Goal: Obtain resource: Obtain resource

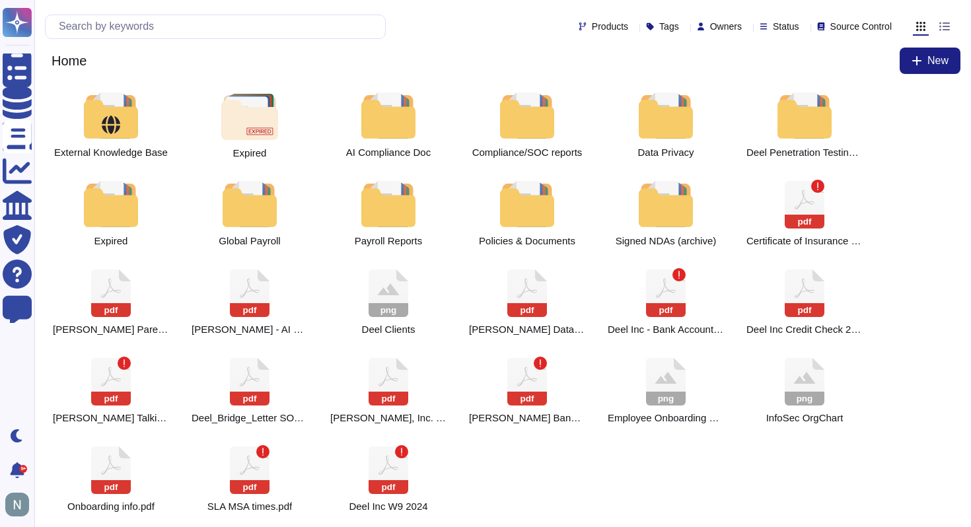
scroll to position [52, 0]
click at [222, 15] on input "text" at bounding box center [218, 26] width 333 height 23
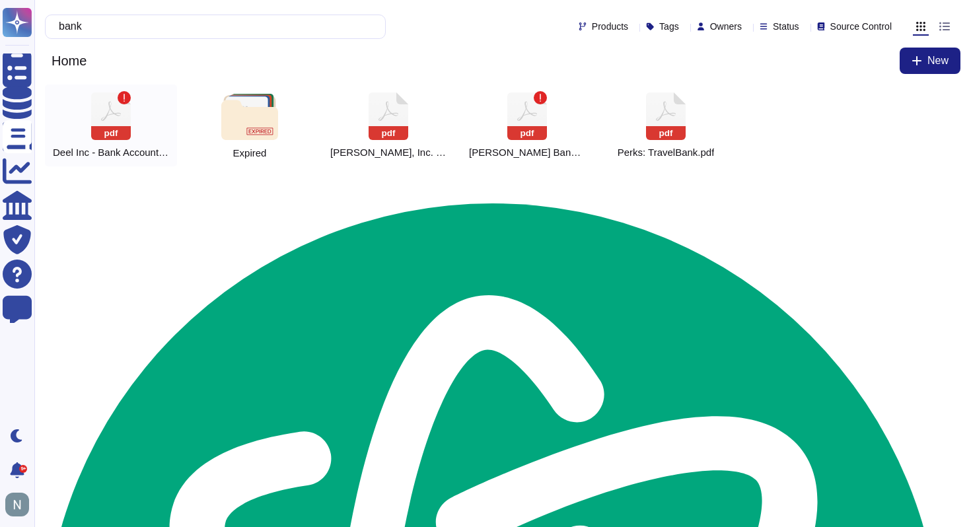
type input "bank"
click at [112, 130] on rect at bounding box center [111, 133] width 40 height 14
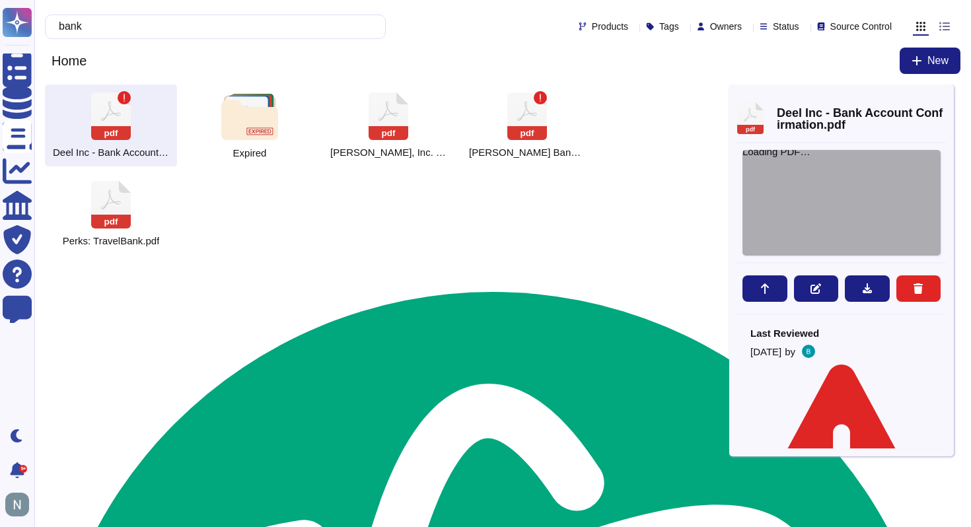
click at [817, 188] on div "Loading PDF…" at bounding box center [842, 203] width 198 height 106
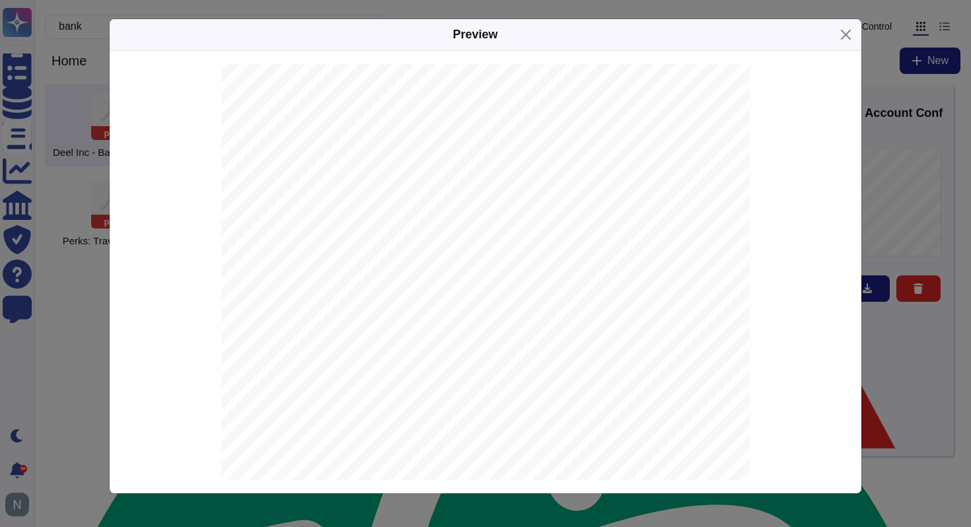
scroll to position [67, 0]
click at [361, 280] on div at bounding box center [485, 371] width 529 height 748
click at [852, 36] on button "Close" at bounding box center [846, 34] width 20 height 20
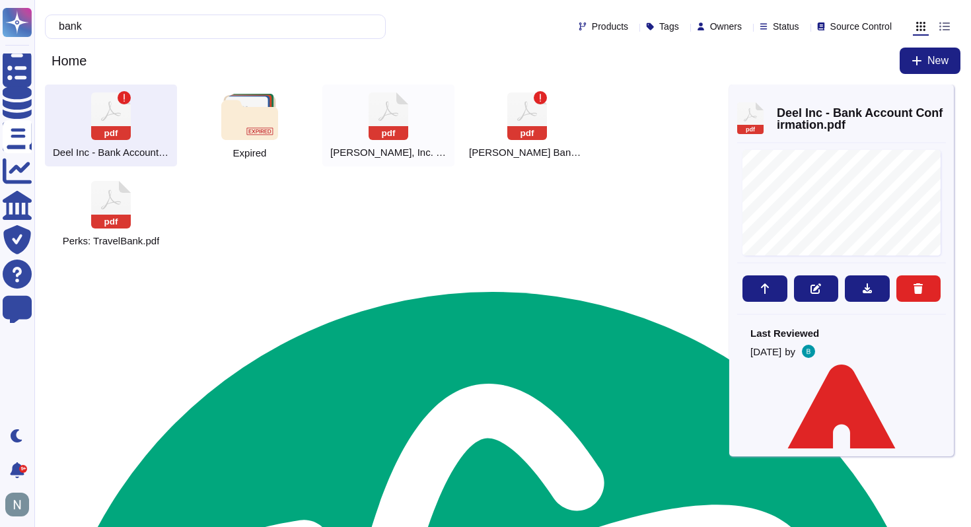
click at [406, 130] on rect at bounding box center [389, 133] width 40 height 14
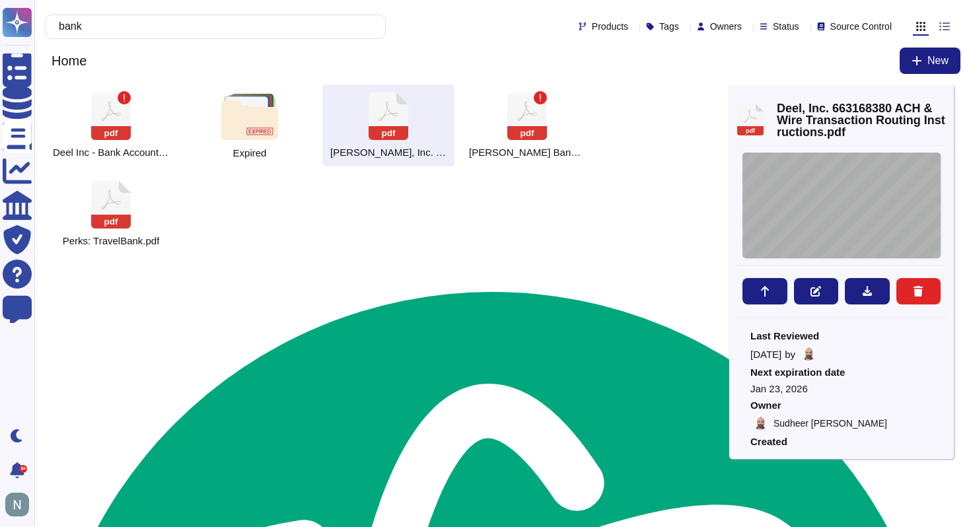
click at [829, 190] on div "[DATE] [PERSON_NAME], Inc. [STREET_ADDRESS] IMPORTANT | Standard Settlement Ins…" at bounding box center [842, 206] width 198 height 106
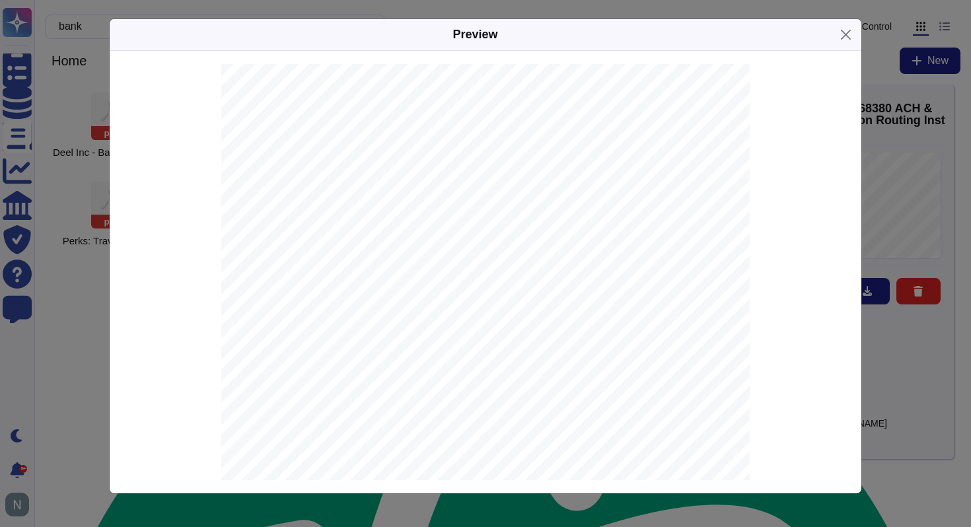
click at [443, 344] on span "663168380" at bounding box center [453, 348] width 42 height 9
click at [445, 332] on span "Deel, Inc." at bounding box center [450, 335] width 36 height 9
type textarea "[PERSON_NAME]"
click at [445, 332] on span "Deel, Inc." at bounding box center [450, 335] width 36 height 9
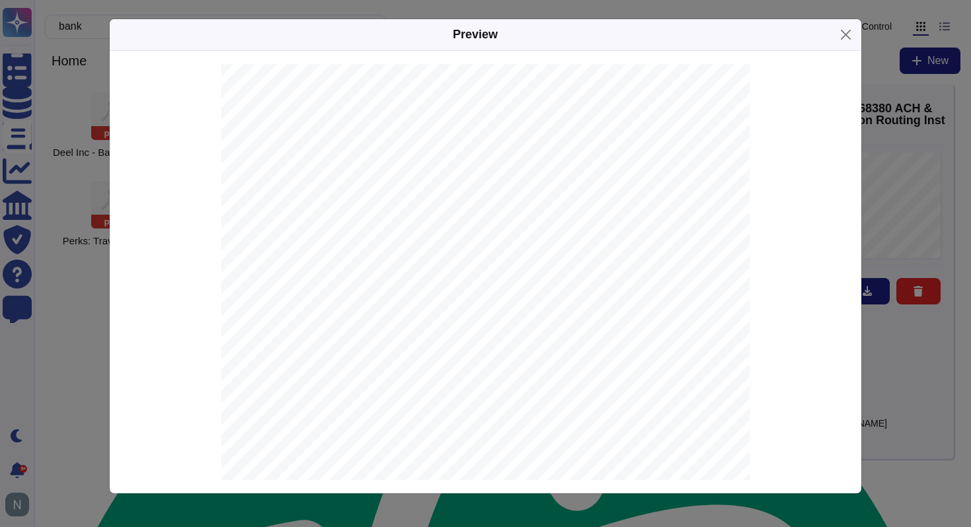
copy span "[PERSON_NAME]"
click at [449, 361] on span "JPMORGAN CHASE BANK, N.A." at bounding box center [495, 360] width 126 height 9
copy span "JPMORGAN"
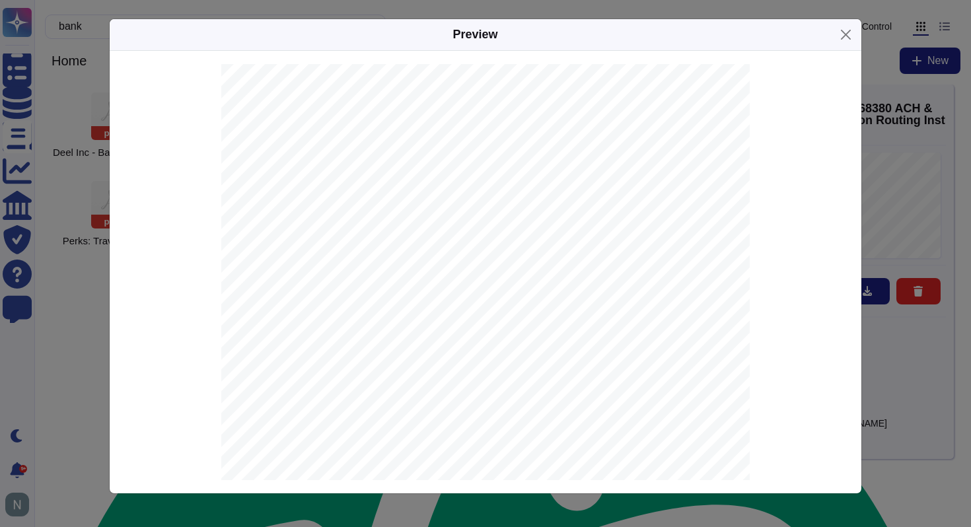
click at [447, 346] on span "663168380" at bounding box center [453, 348] width 42 height 9
copy span "663168380"
click at [433, 190] on span "with JPMORGAN CHASE BANK, N.A. JPMorganChase [US_STATE][GEOGRAPHIC_DATA]." at bounding box center [449, 188] width 349 height 9
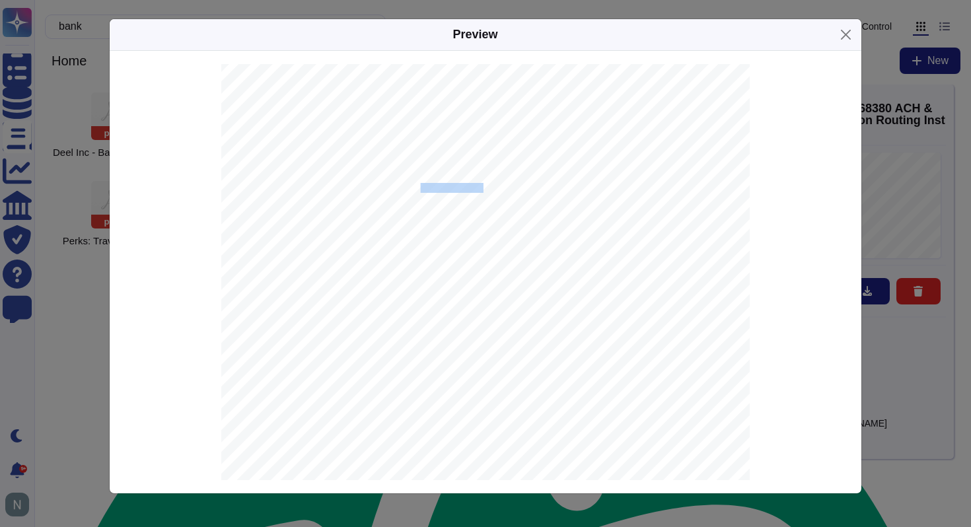
click at [433, 190] on span "with JPMORGAN CHASE BANK, N.A. JPMorganChase [US_STATE][GEOGRAPHIC_DATA]." at bounding box center [449, 188] width 349 height 9
click at [369, 194] on div "[DATE] [PERSON_NAME], Inc. [STREET_ADDRESS] IMPORTANT | Standard Settlement Ins…" at bounding box center [485, 390] width 529 height 748
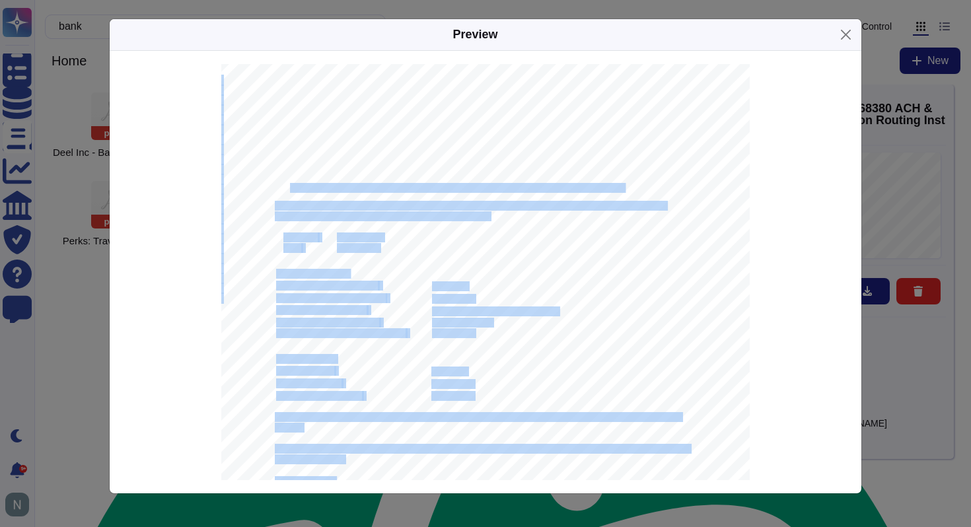
copy div "JPMORGAN CHASE BANK, N.A. JPMorganChase [US_STATE][GEOGRAPHIC_DATA]. For accura…"
drag, startPoint x: 289, startPoint y: 187, endPoint x: 620, endPoint y: 187, distance: 330.4
click at [621, 187] on div "[DATE] [PERSON_NAME], Inc. [STREET_ADDRESS] IMPORTANT | Standard Settlement Ins…" at bounding box center [485, 390] width 529 height 748
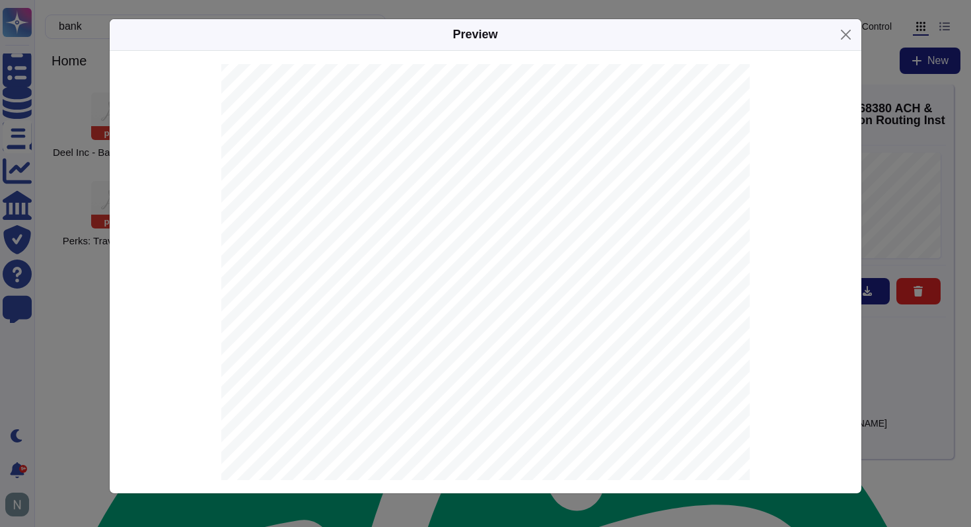
click at [571, 180] on span "Please find below confirmation of Standard Settlement Instructions for your acc…" at bounding box center [513, 178] width 476 height 9
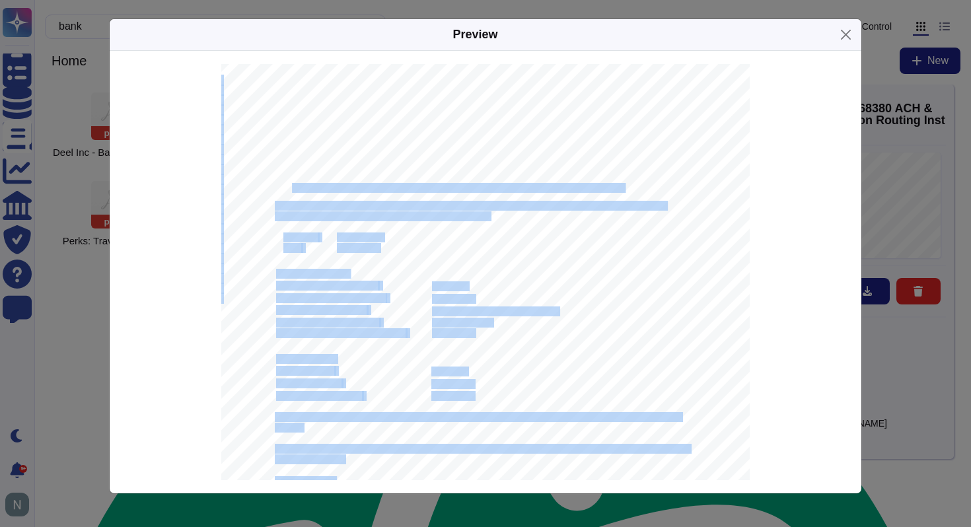
drag, startPoint x: 293, startPoint y: 190, endPoint x: 568, endPoint y: 186, distance: 274.9
click at [568, 186] on div "[DATE] [PERSON_NAME], Inc. [STREET_ADDRESS] IMPORTANT | Standard Settlement Ins…" at bounding box center [485, 390] width 529 height 748
click at [564, 186] on span "with JPMORGAN CHASE BANK, N.A. JPMorganChase [US_STATE][GEOGRAPHIC_DATA]." at bounding box center [449, 188] width 349 height 9
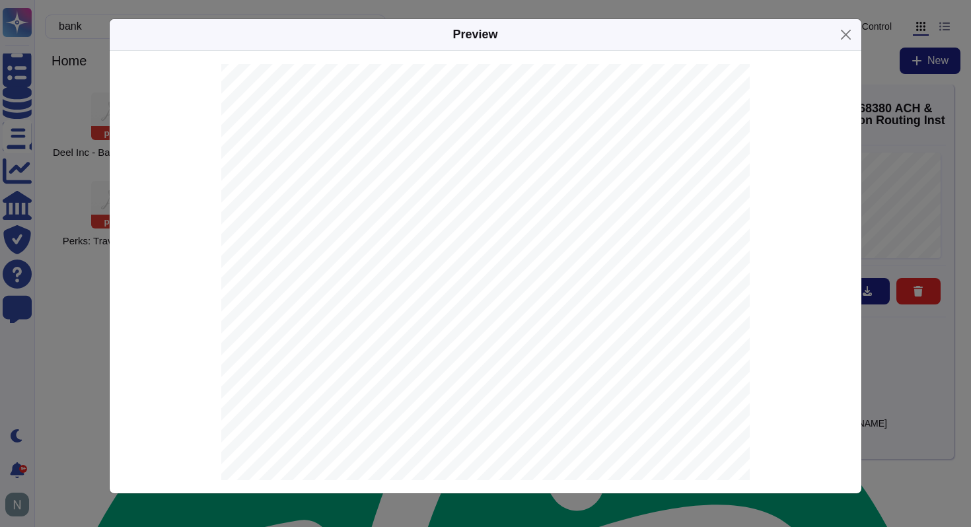
drag, startPoint x: 294, startPoint y: 187, endPoint x: 531, endPoint y: 188, distance: 237.2
click at [532, 188] on span "with JPMORGAN CHASE BANK, N.A. JPMorganChase [US_STATE][GEOGRAPHIC_DATA]." at bounding box center [449, 188] width 349 height 9
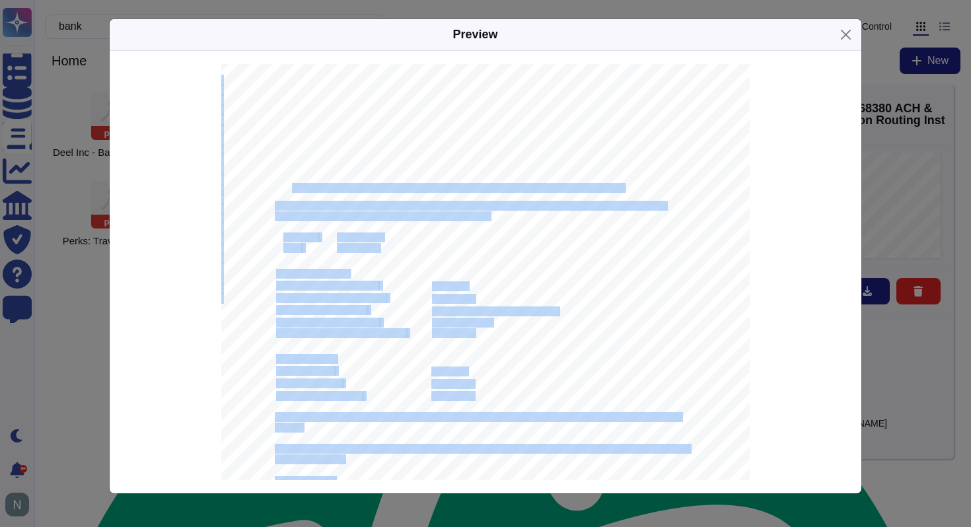
drag, startPoint x: 292, startPoint y: 187, endPoint x: 568, endPoint y: 186, distance: 276.2
click at [568, 186] on div "[DATE] [PERSON_NAME], Inc. [STREET_ADDRESS] IMPORTANT | Standard Settlement Ins…" at bounding box center [485, 390] width 529 height 748
click at [513, 198] on div "[DATE] [PERSON_NAME], Inc. [STREET_ADDRESS] IMPORTANT | Standard Settlement Ins…" at bounding box center [485, 390] width 529 height 748
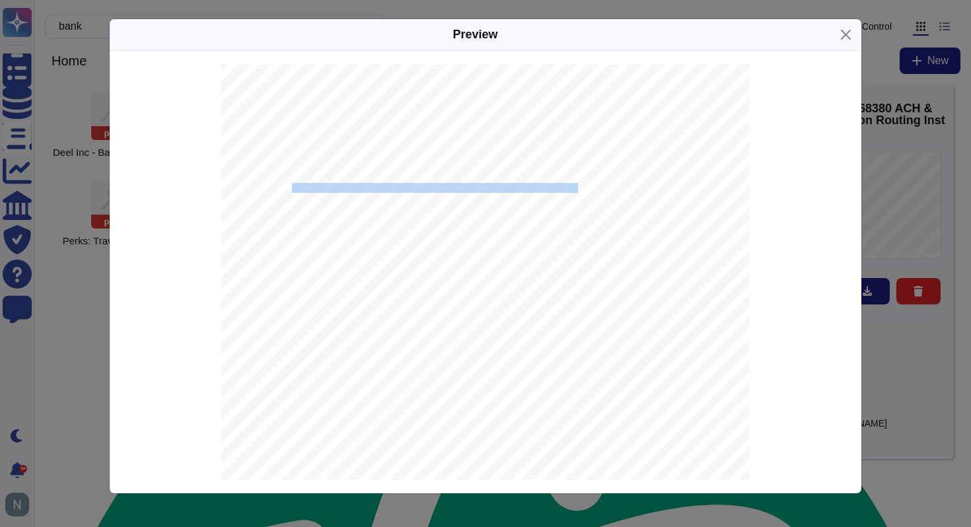
copy span "JPMORGAN CHASE BANK, N.A. JPMorganChase [US_STATE][GEOGRAPHIC_DATA]"
drag, startPoint x: 293, startPoint y: 187, endPoint x: 562, endPoint y: 187, distance: 269.0
click at [562, 187] on span "with JPMORGAN CHASE BANK, N.A. JPMorganChase [US_STATE][GEOGRAPHIC_DATA]." at bounding box center [449, 188] width 349 height 9
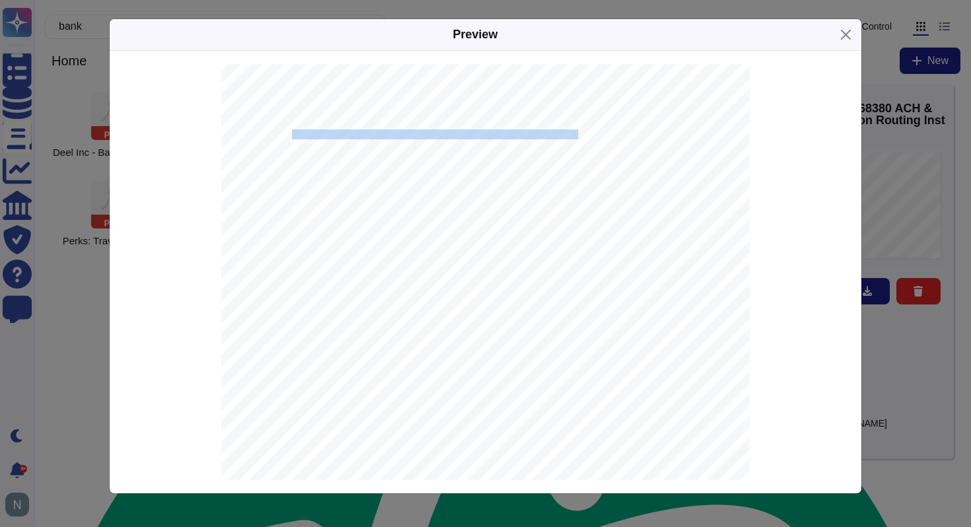
scroll to position [110, 0]
click at [71, 306] on div "Preview [DATE] [PERSON_NAME], Inc. [STREET_ADDRESS] IMPORTANT | Standard Settle…" at bounding box center [485, 263] width 971 height 527
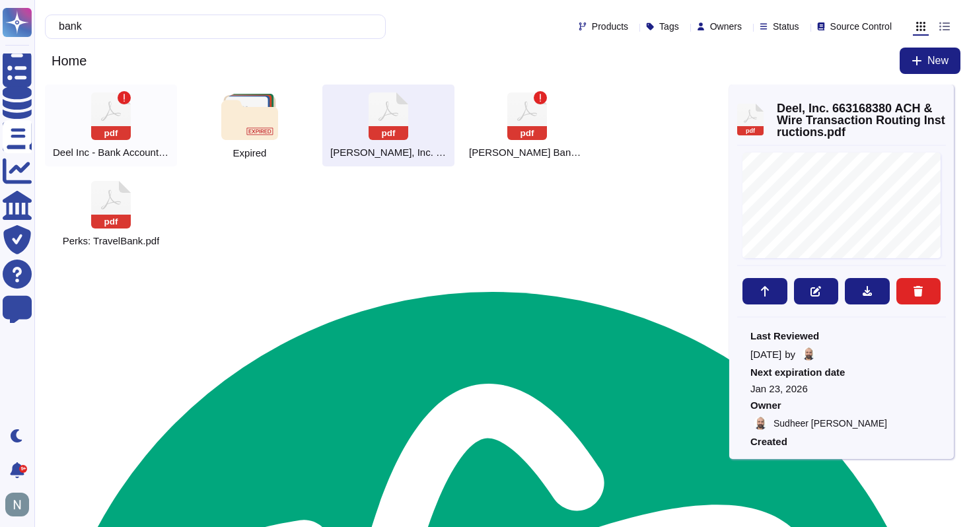
click at [132, 114] on div "pdf [PERSON_NAME] Inc - Bank Account Confirmation.pdf" at bounding box center [111, 126] width 132 height 82
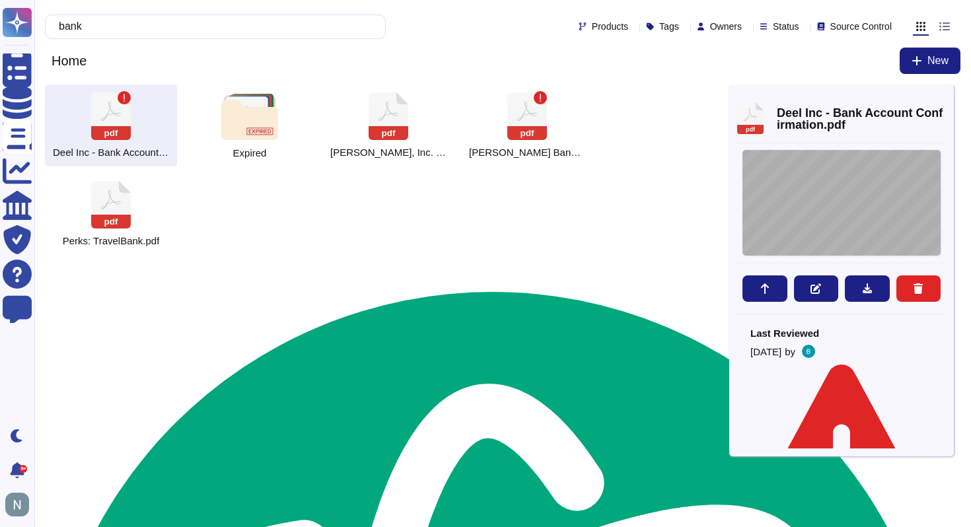
click at [828, 198] on div at bounding box center [842, 203] width 198 height 106
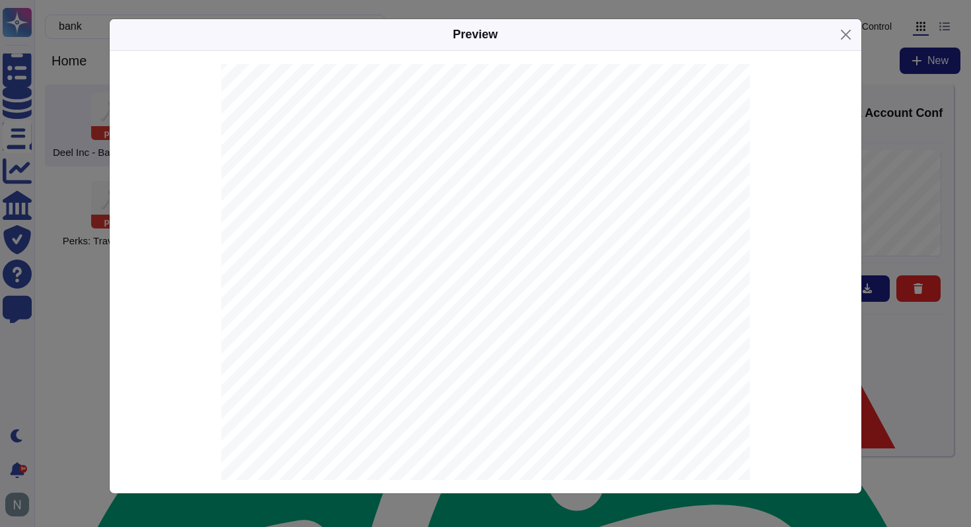
scroll to position [30, 0]
click at [354, 400] on div at bounding box center [485, 408] width 529 height 748
click at [85, 282] on div "Preview" at bounding box center [485, 263] width 971 height 527
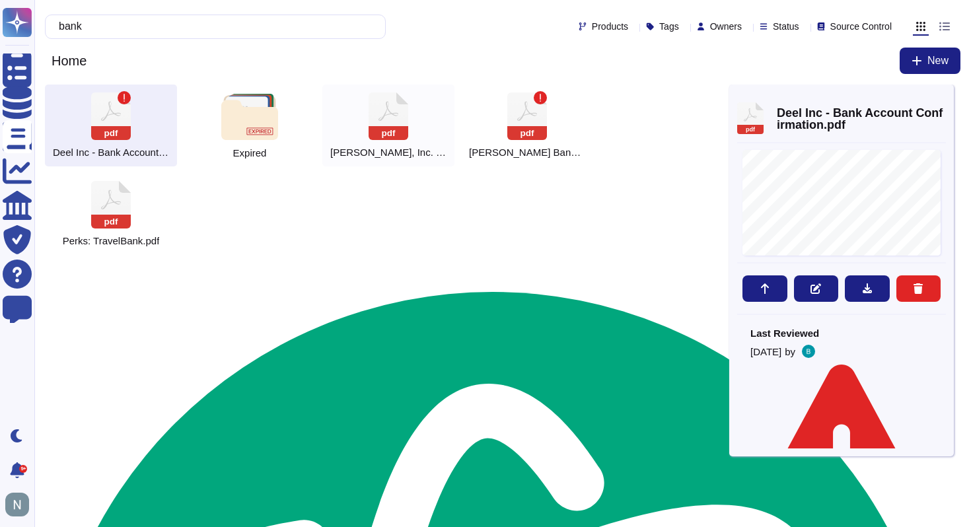
click at [385, 123] on icon at bounding box center [389, 117] width 40 height 48
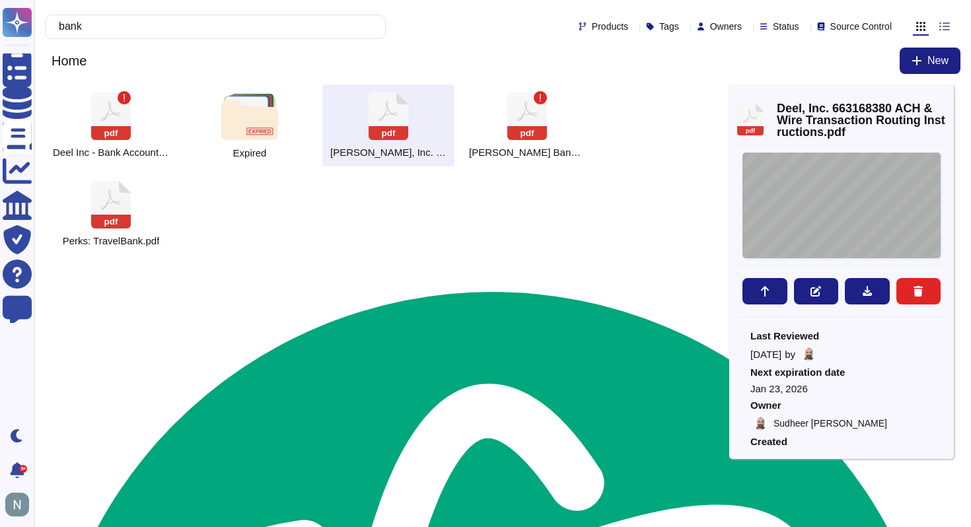
click at [795, 209] on div "[DATE] [PERSON_NAME], Inc. [STREET_ADDRESS] IMPORTANT | Standard Settlement Ins…" at bounding box center [842, 206] width 198 height 106
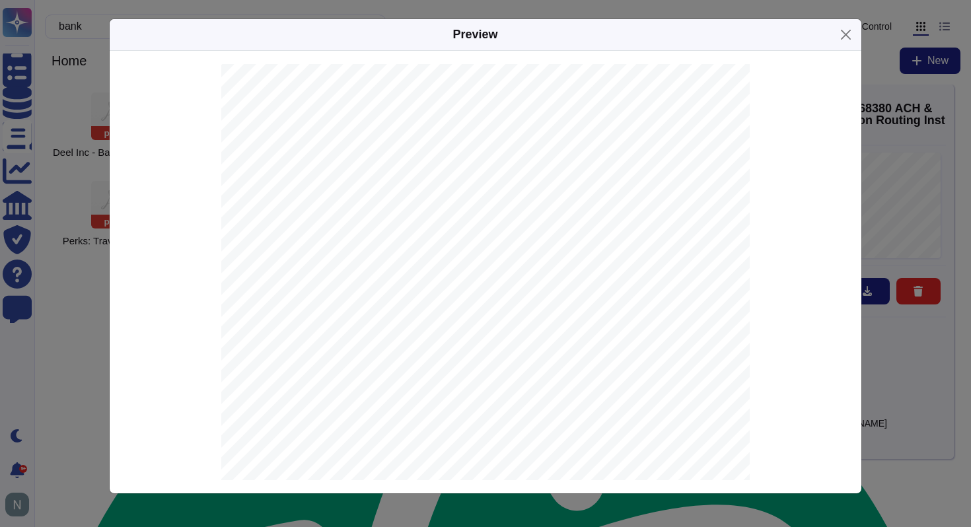
scroll to position [59, 0]
click at [448, 309] on span "[SWIFT_CODE]" at bounding box center [462, 313] width 60 height 9
copy span "[SWIFT_CODE]"
